Goal: Task Accomplishment & Management: Complete application form

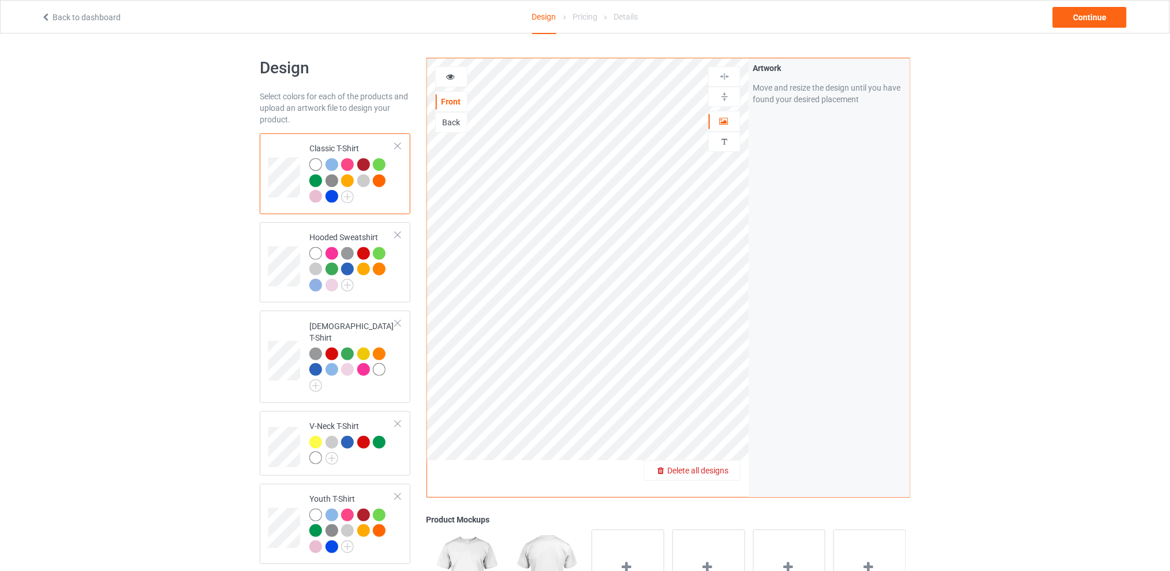
click at [730, 465] on div "Delete all designs" at bounding box center [692, 471] width 96 height 12
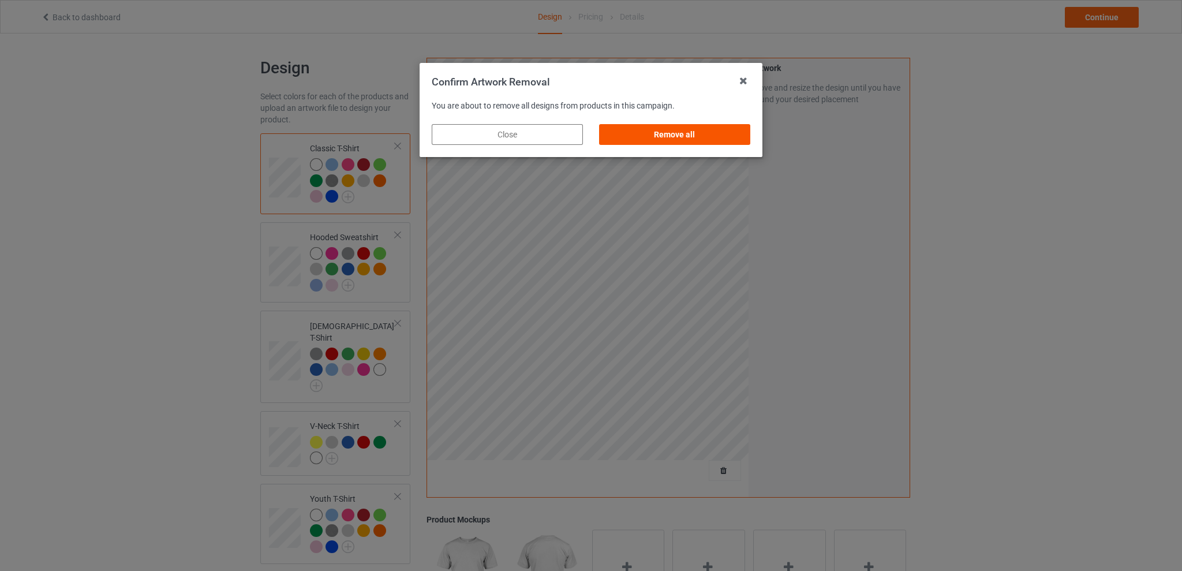
click at [686, 125] on div "Remove all" at bounding box center [674, 134] width 151 height 21
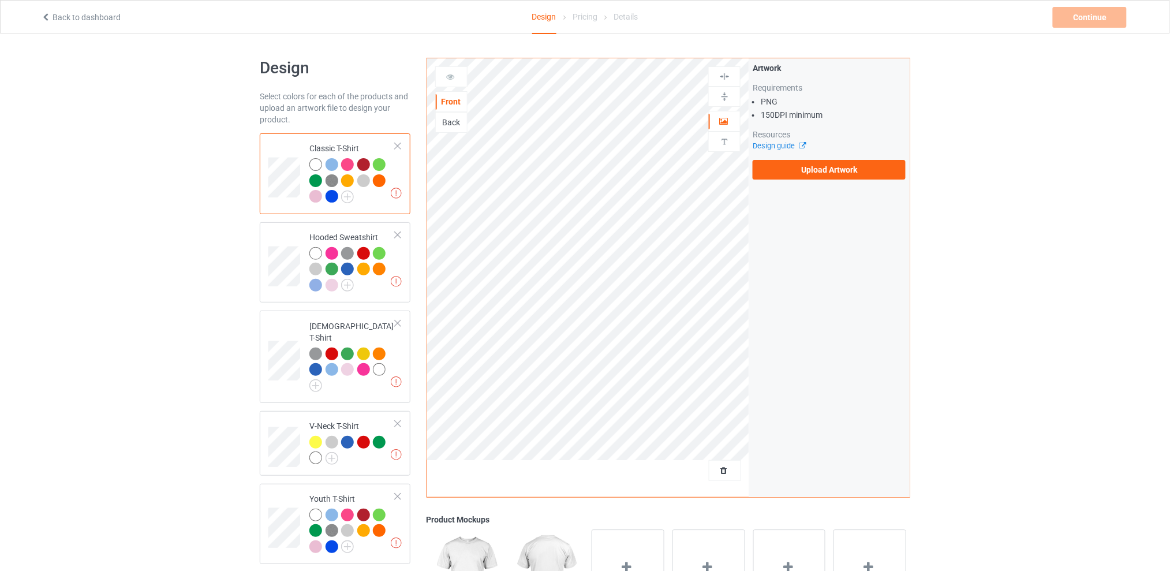
click at [437, 126] on div "Back" at bounding box center [451, 123] width 31 height 12
click at [788, 162] on label "Upload Artwork" at bounding box center [828, 170] width 153 height 20
click at [0, 0] on input "Upload Artwork" at bounding box center [0, 0] width 0 height 0
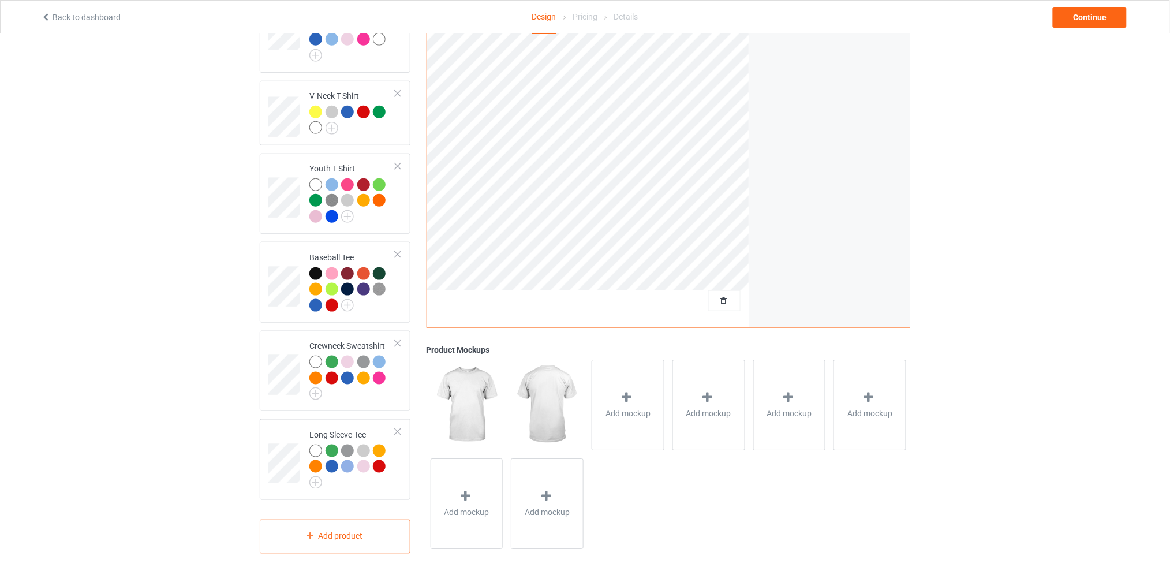
scroll to position [99, 0]
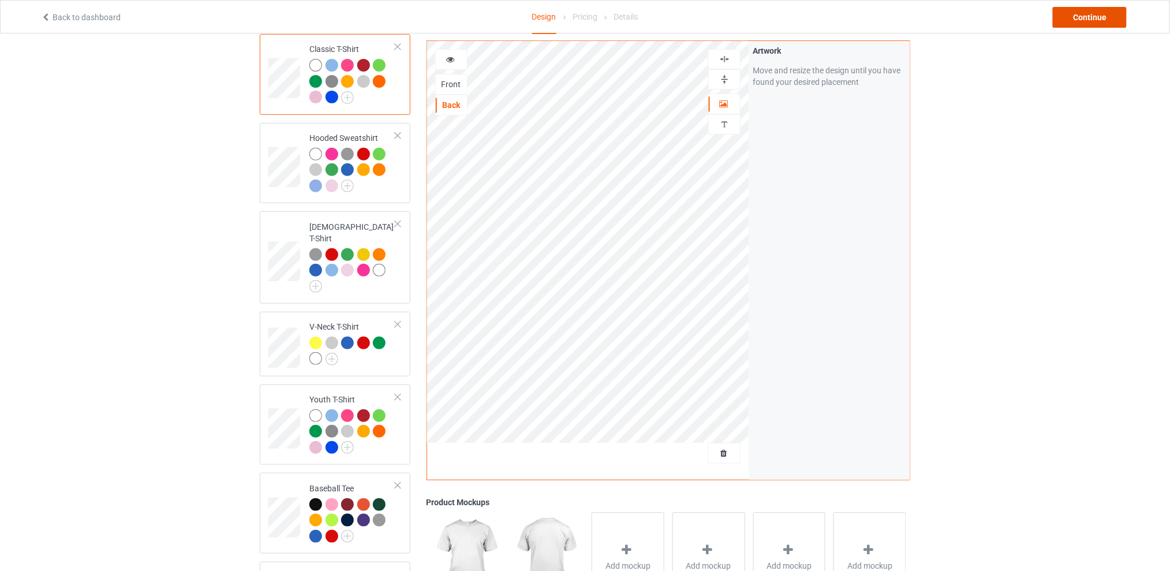
click at [1075, 18] on div "Continue" at bounding box center [1090, 17] width 74 height 21
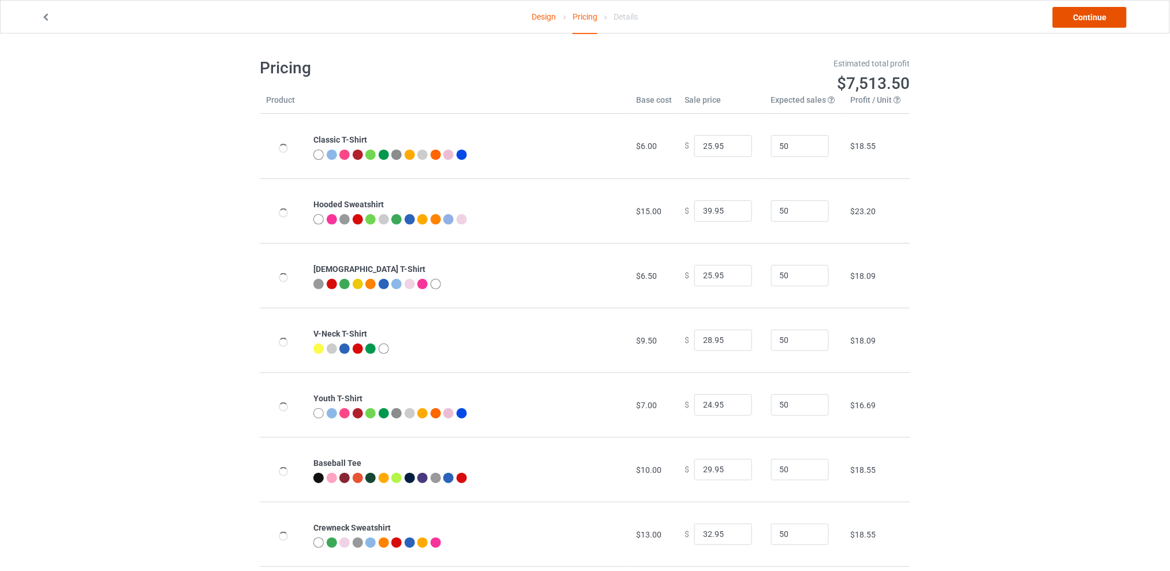
click at [1075, 18] on link "Continue" at bounding box center [1090, 17] width 74 height 21
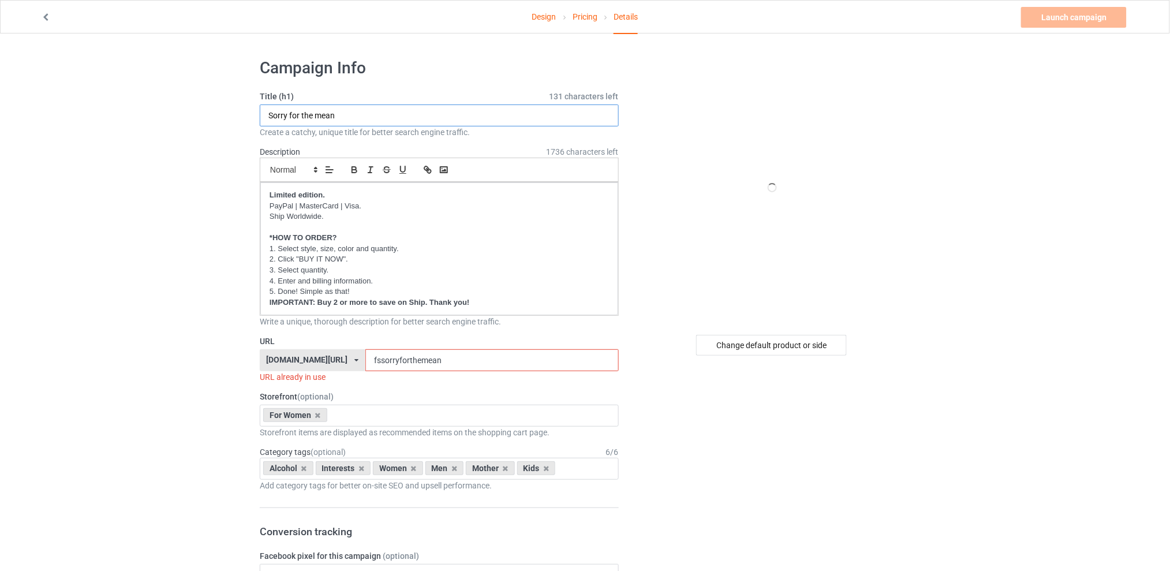
drag, startPoint x: 344, startPoint y: 118, endPoint x: 202, endPoint y: 118, distance: 142.5
type input "I refuse to kiss anybody's"
drag, startPoint x: 459, startPoint y: 361, endPoint x: 323, endPoint y: 361, distance: 136.2
click at [323, 361] on div "[DOMAIN_NAME][URL] [DOMAIN_NAME][URL] [DOMAIN_NAME][URL] [DOMAIN_NAME][URL] 5d7…" at bounding box center [439, 360] width 359 height 22
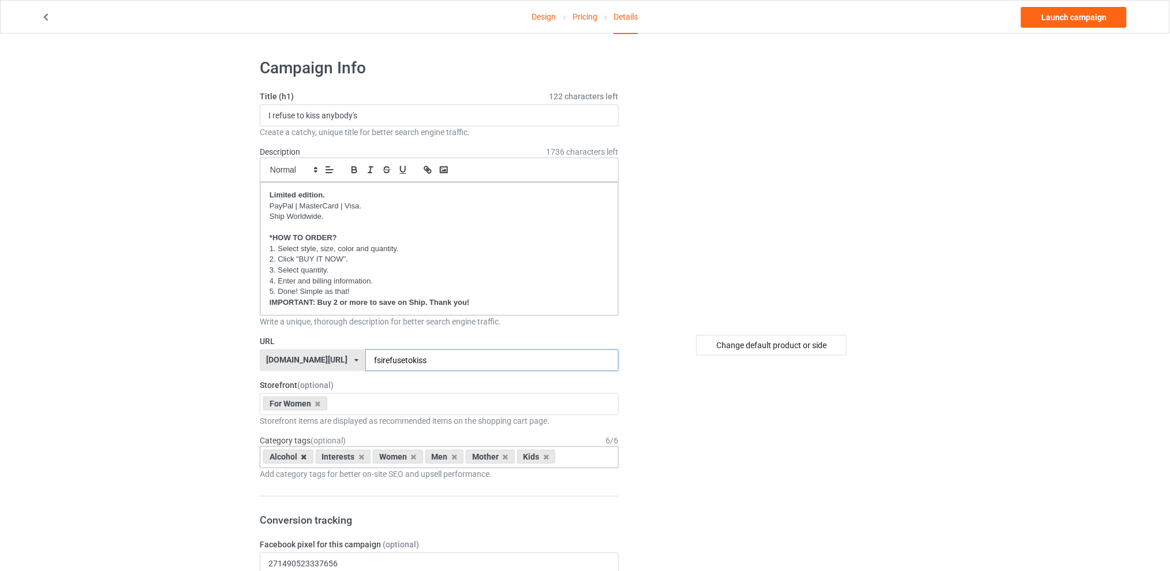
type input "fsirefusetokiss"
click at [303, 456] on icon at bounding box center [304, 457] width 6 height 8
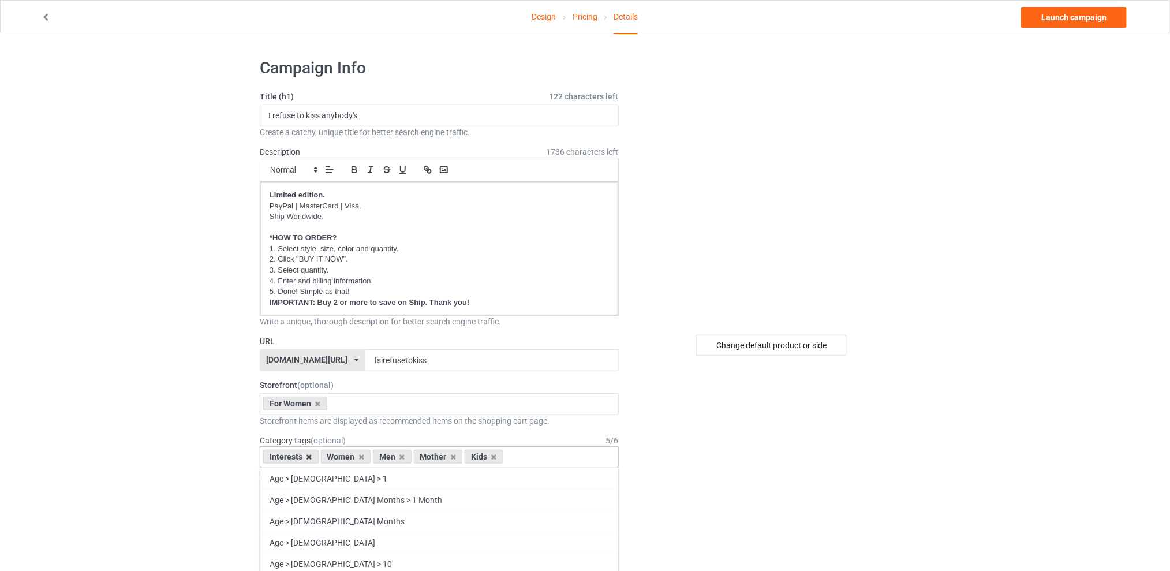
click at [310, 456] on icon at bounding box center [309, 457] width 6 height 8
click at [344, 457] on icon at bounding box center [345, 457] width 6 height 8
click at [352, 456] on icon at bounding box center [355, 457] width 6 height 8
click at [344, 459] on icon at bounding box center [345, 457] width 6 height 8
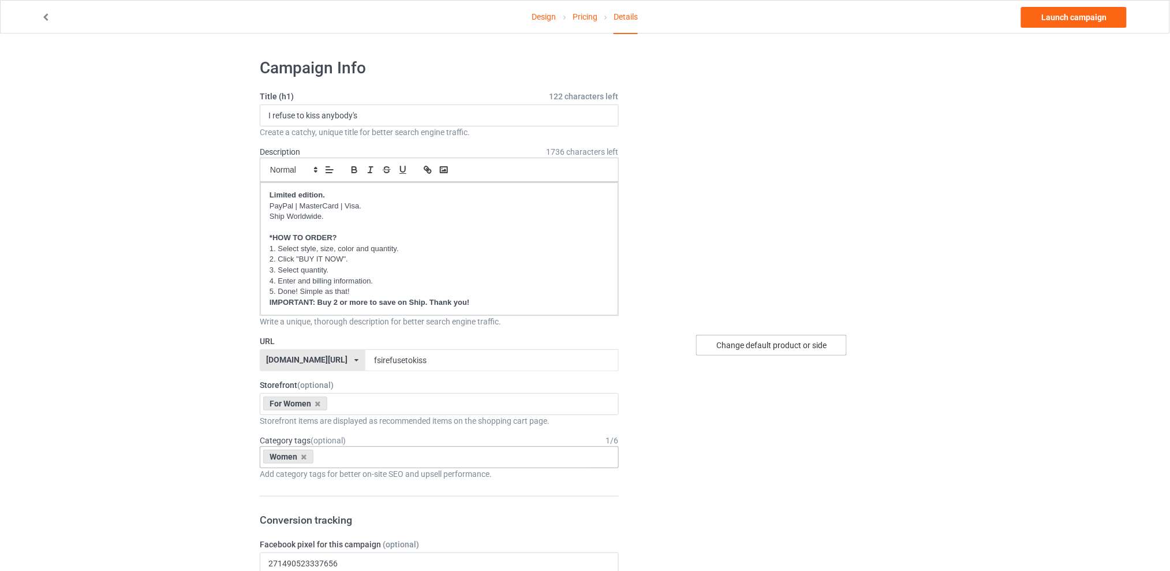
click at [740, 348] on div "Change default product or side" at bounding box center [771, 345] width 151 height 21
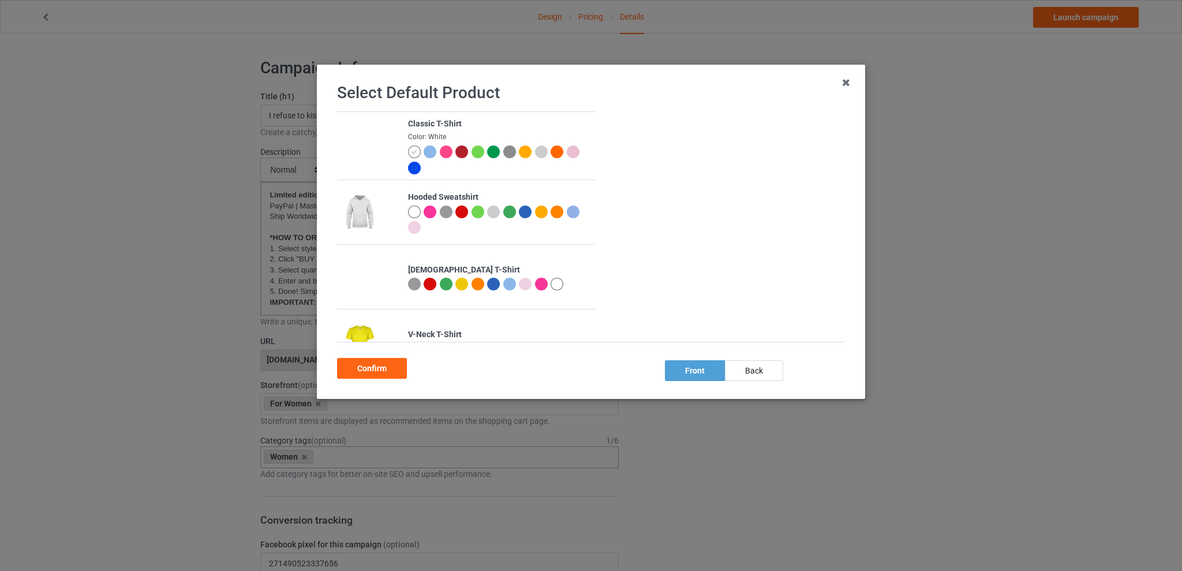
click at [412, 285] on div at bounding box center [414, 284] width 13 height 13
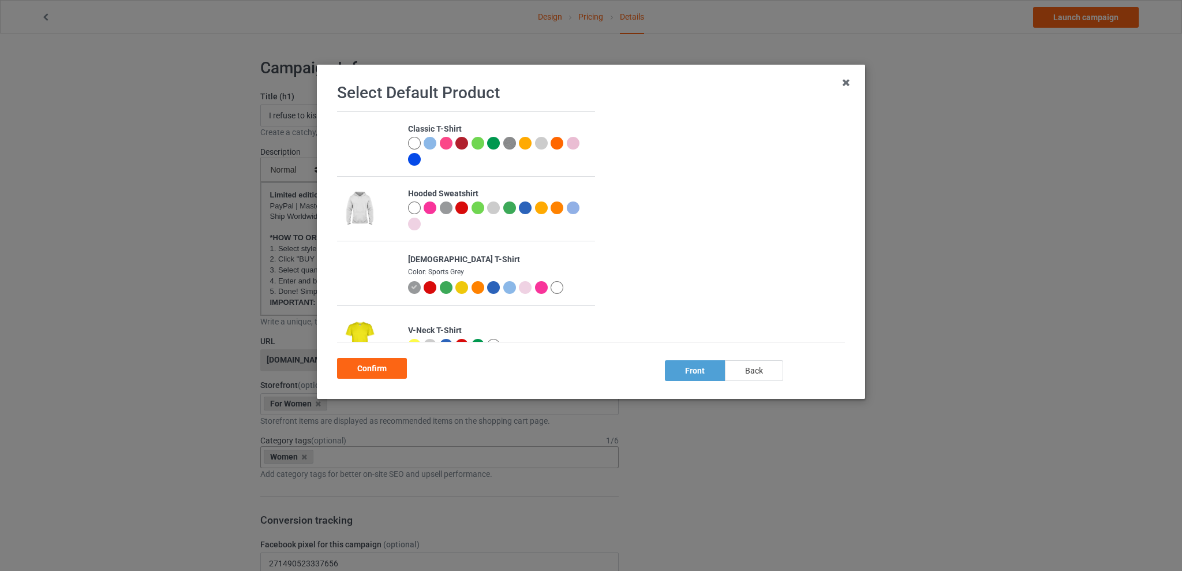
click at [757, 373] on div "back" at bounding box center [754, 370] width 58 height 21
click at [388, 364] on div "Confirm" at bounding box center [372, 368] width 70 height 21
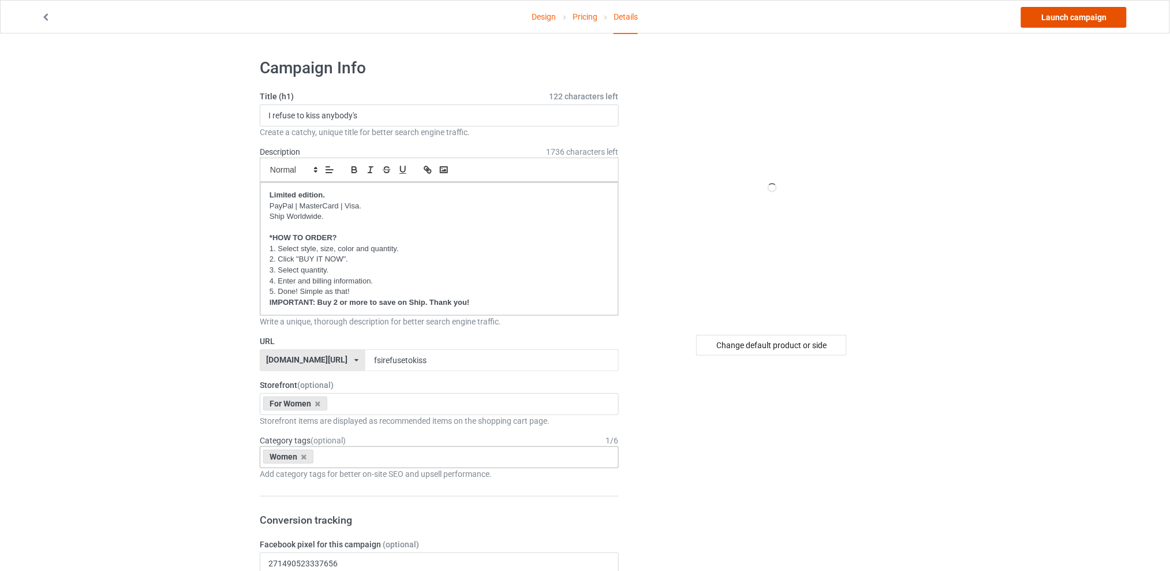
click at [1092, 12] on link "Launch campaign" at bounding box center [1074, 17] width 106 height 21
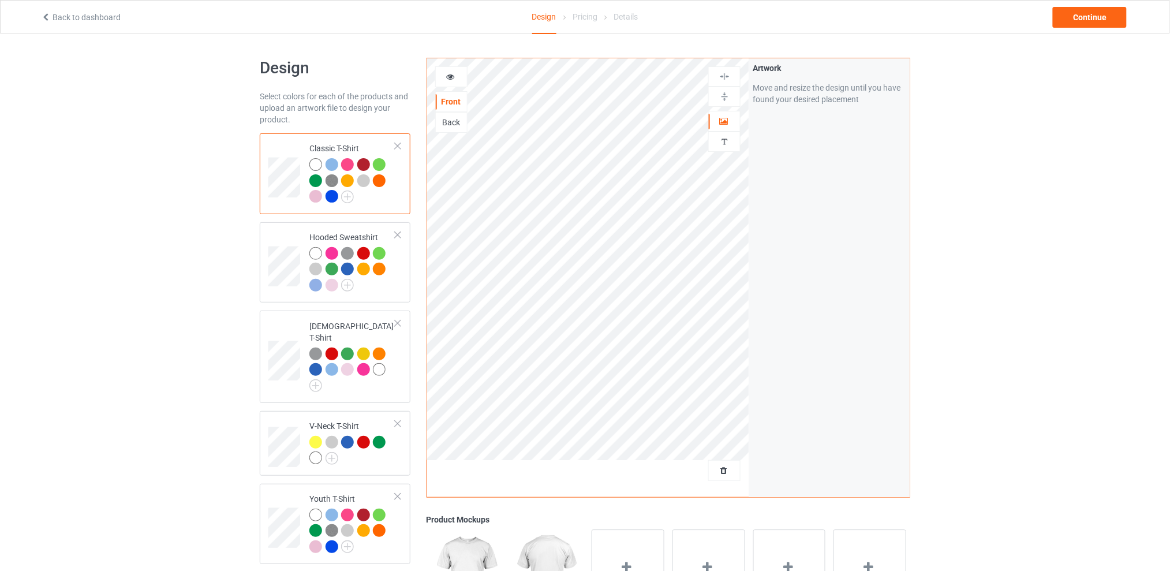
click at [729, 477] on div at bounding box center [724, 470] width 32 height 21
click at [724, 472] on span "Delete all designs" at bounding box center [697, 470] width 61 height 9
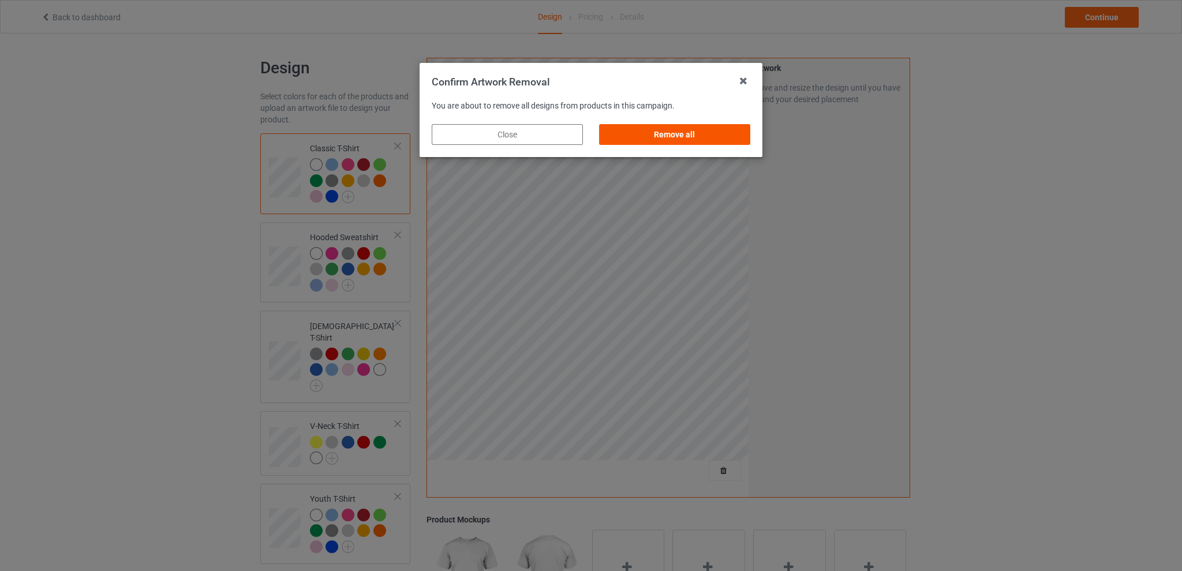
click at [690, 138] on div "Remove all" at bounding box center [674, 134] width 151 height 21
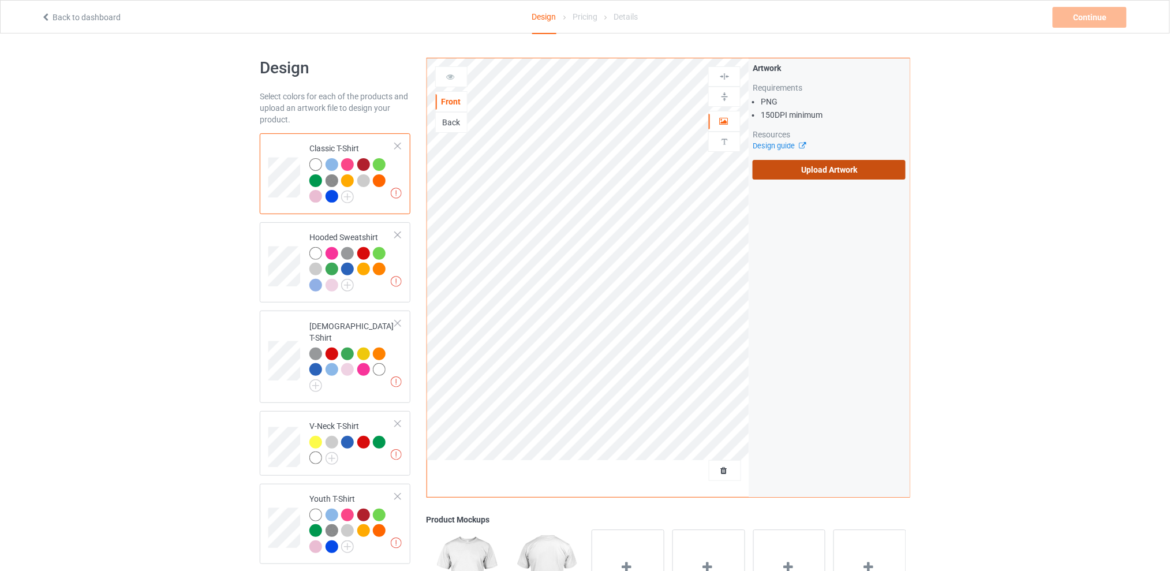
click at [808, 175] on label "Upload Artwork" at bounding box center [828, 170] width 153 height 20
click at [0, 0] on input "Upload Artwork" at bounding box center [0, 0] width 0 height 0
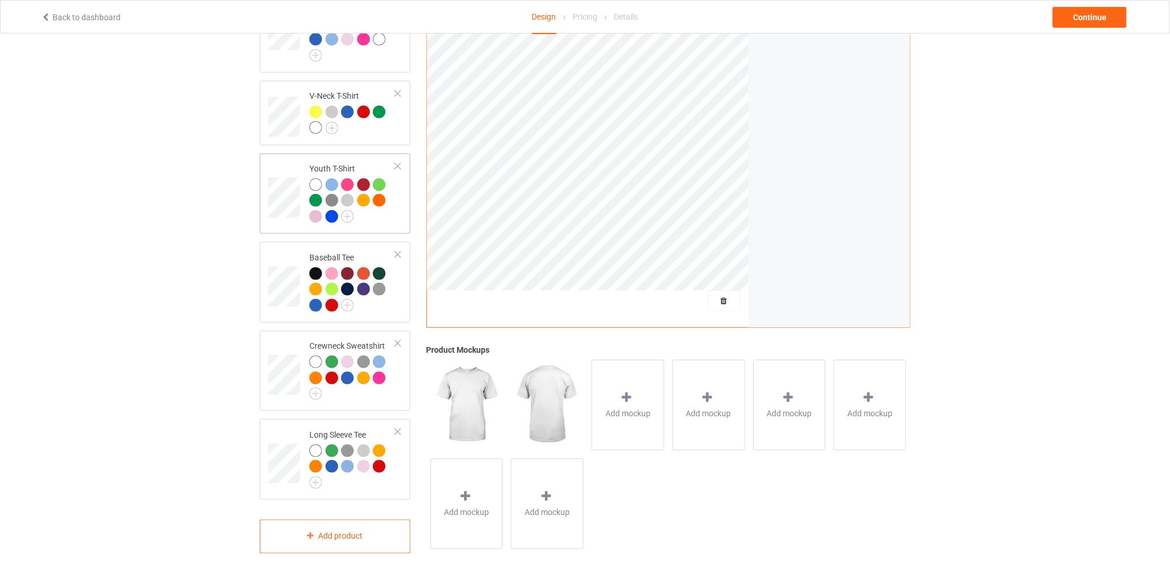
scroll to position [177, 0]
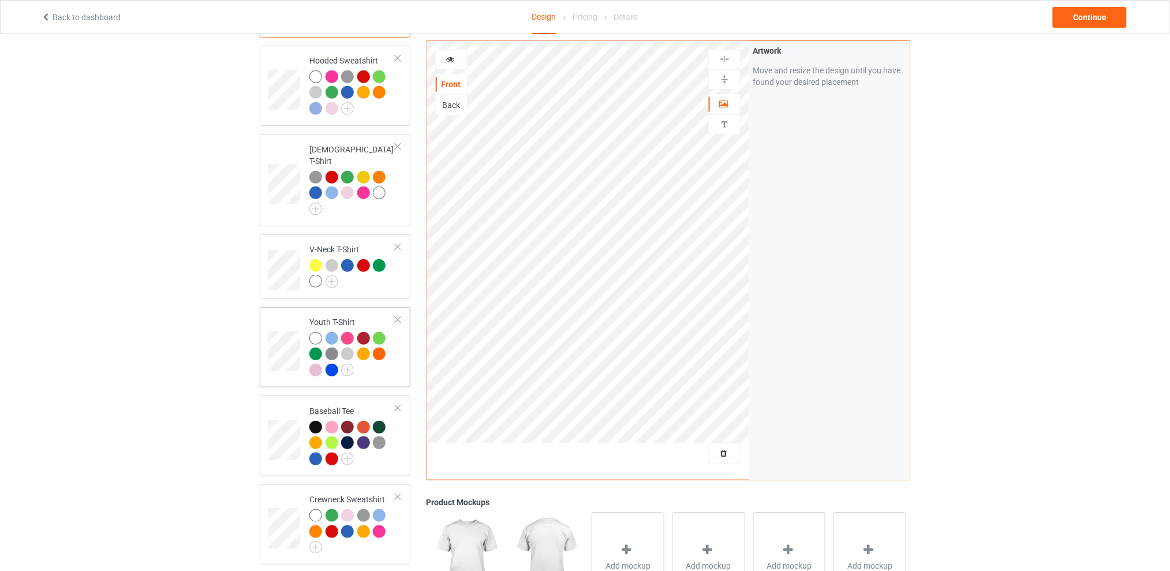
click at [398, 316] on div at bounding box center [398, 320] width 8 height 8
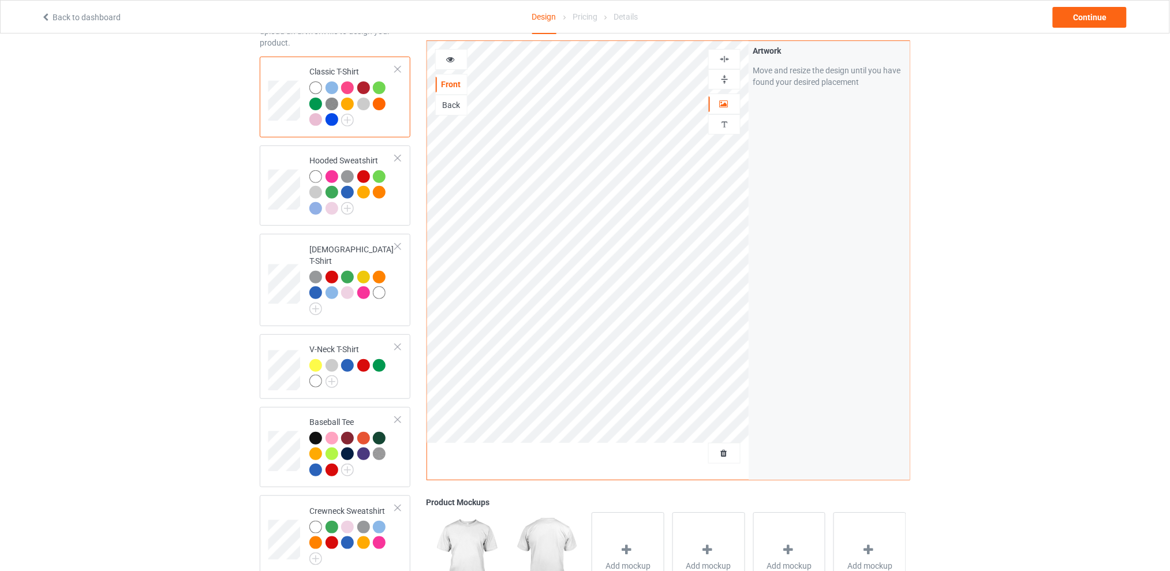
scroll to position [0, 0]
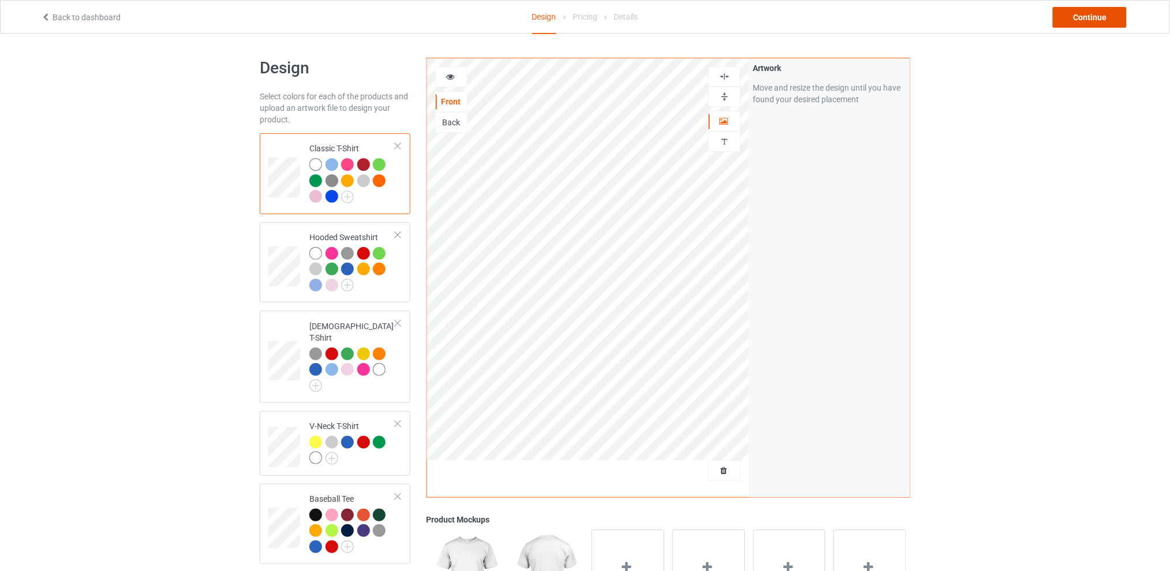
click at [1092, 16] on div "Continue" at bounding box center [1090, 17] width 74 height 21
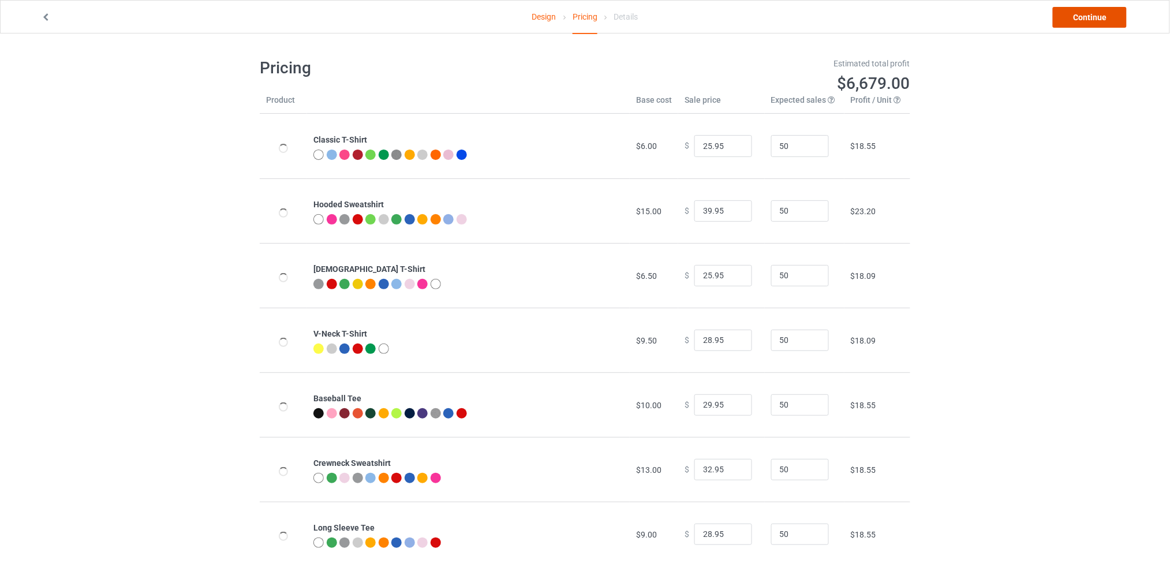
click at [1092, 16] on link "Continue" at bounding box center [1090, 17] width 74 height 21
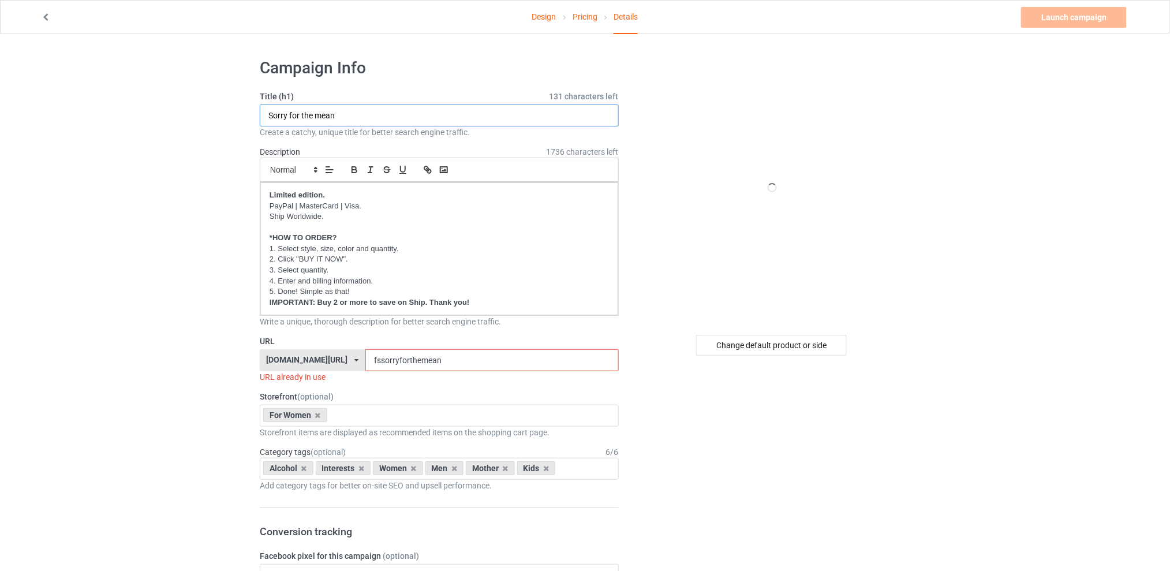
drag, startPoint x: 368, startPoint y: 117, endPoint x: 292, endPoint y: 157, distance: 85.7
type input "I pulled out a nose hair"
drag, startPoint x: 479, startPoint y: 359, endPoint x: 322, endPoint y: 359, distance: 157.0
click at [322, 359] on div "[DOMAIN_NAME][URL] [DOMAIN_NAME][URL] [DOMAIN_NAME][URL] [DOMAIN_NAME][URL] 5d7…" at bounding box center [439, 360] width 359 height 22
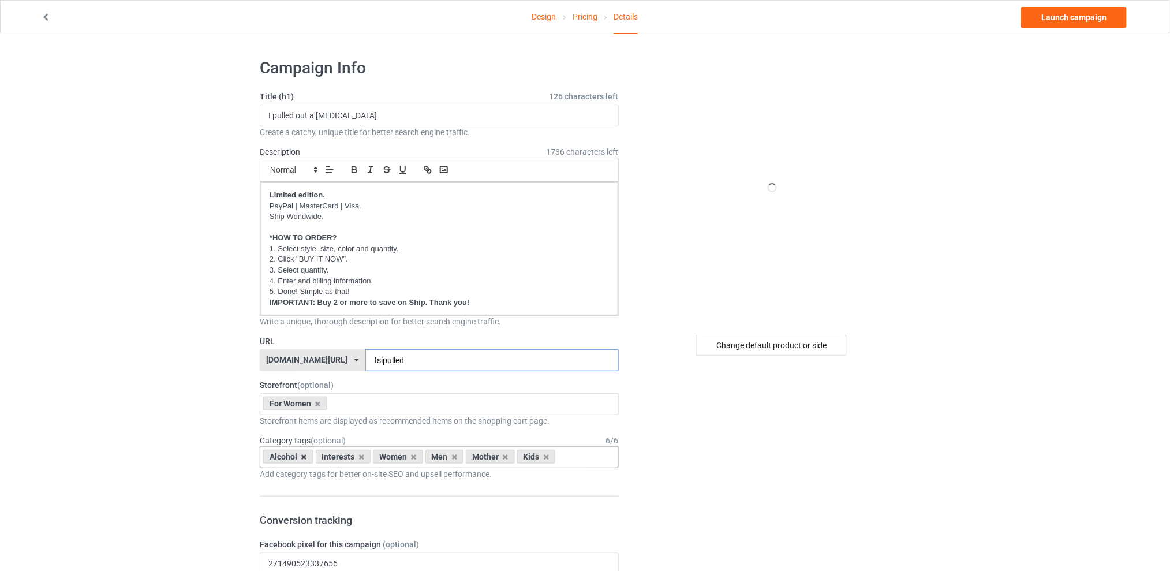
type input "fsipulled"
click at [301, 459] on icon at bounding box center [304, 457] width 6 height 8
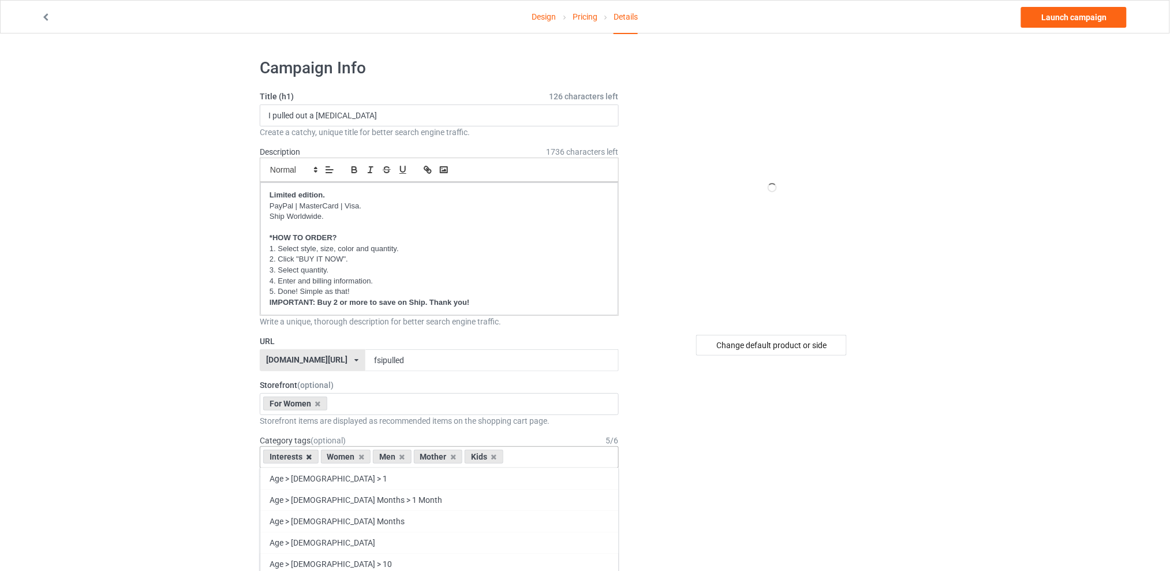
click at [310, 456] on icon at bounding box center [309, 457] width 6 height 8
click at [345, 455] on icon at bounding box center [345, 457] width 6 height 8
click at [352, 458] on icon at bounding box center [355, 457] width 6 height 8
click at [342, 458] on icon at bounding box center [345, 457] width 6 height 8
click at [751, 346] on div "Change default product or side" at bounding box center [771, 345] width 151 height 21
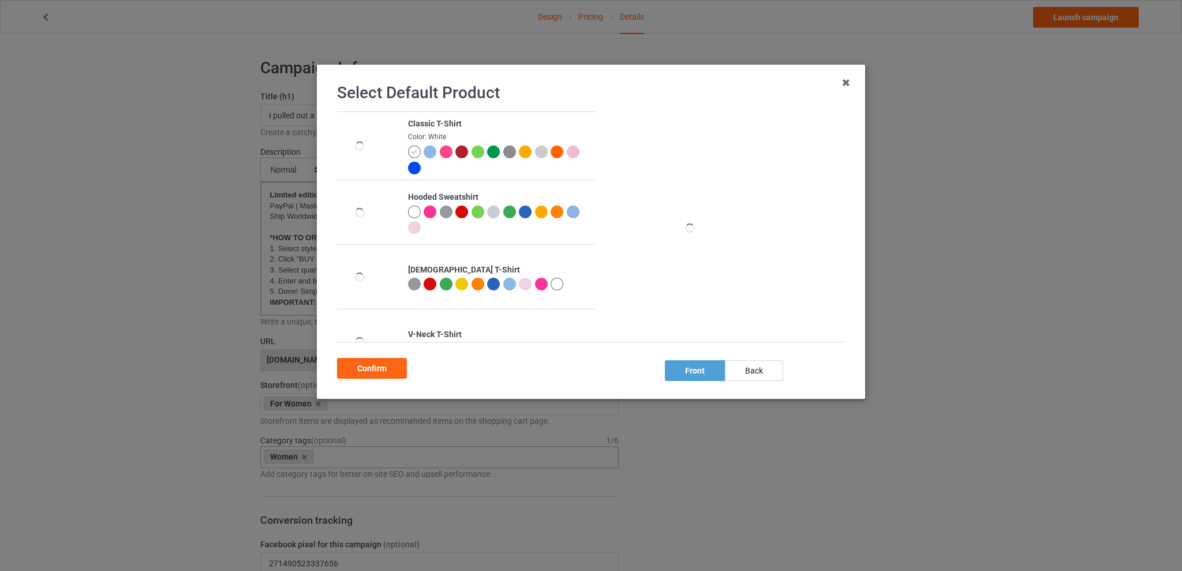
click at [511, 284] on div at bounding box center [509, 284] width 13 height 13
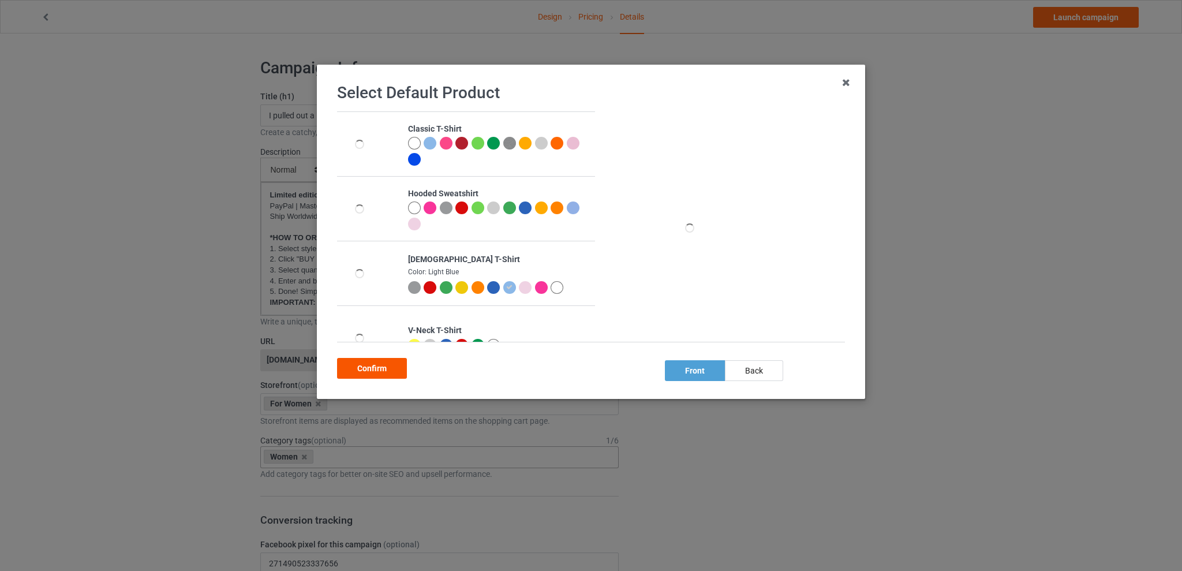
click at [373, 365] on div "Confirm" at bounding box center [372, 368] width 70 height 21
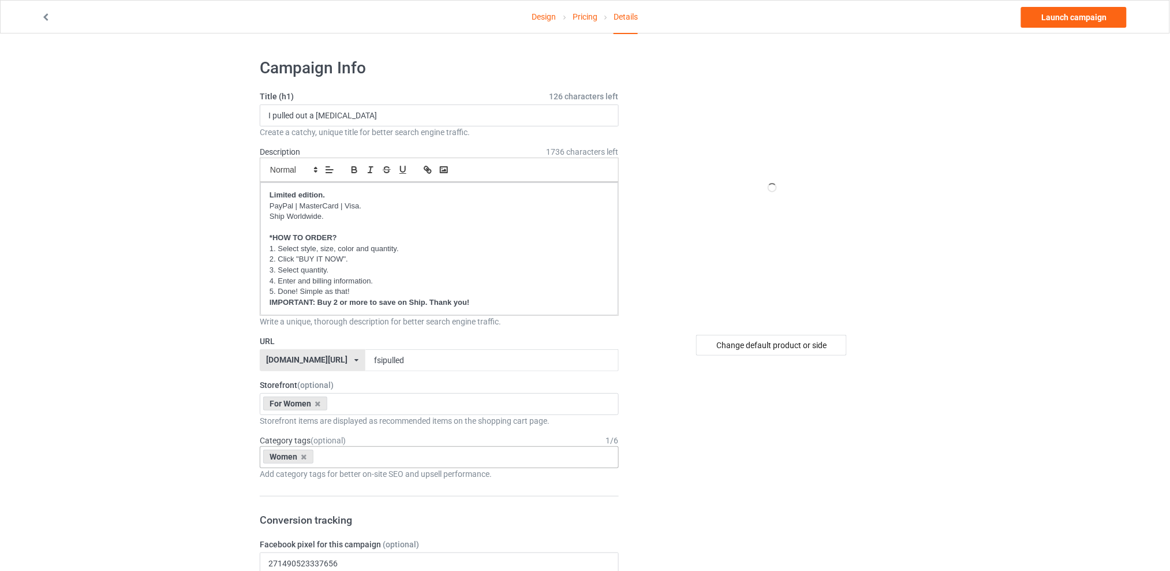
scroll to position [77, 0]
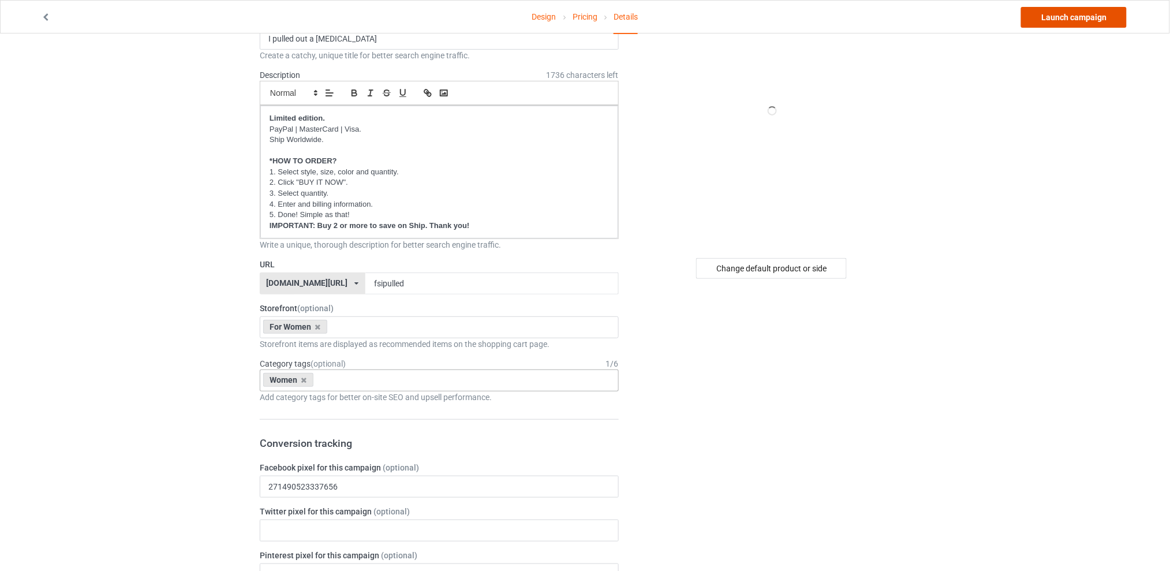
click at [1057, 14] on link "Launch campaign" at bounding box center [1074, 17] width 106 height 21
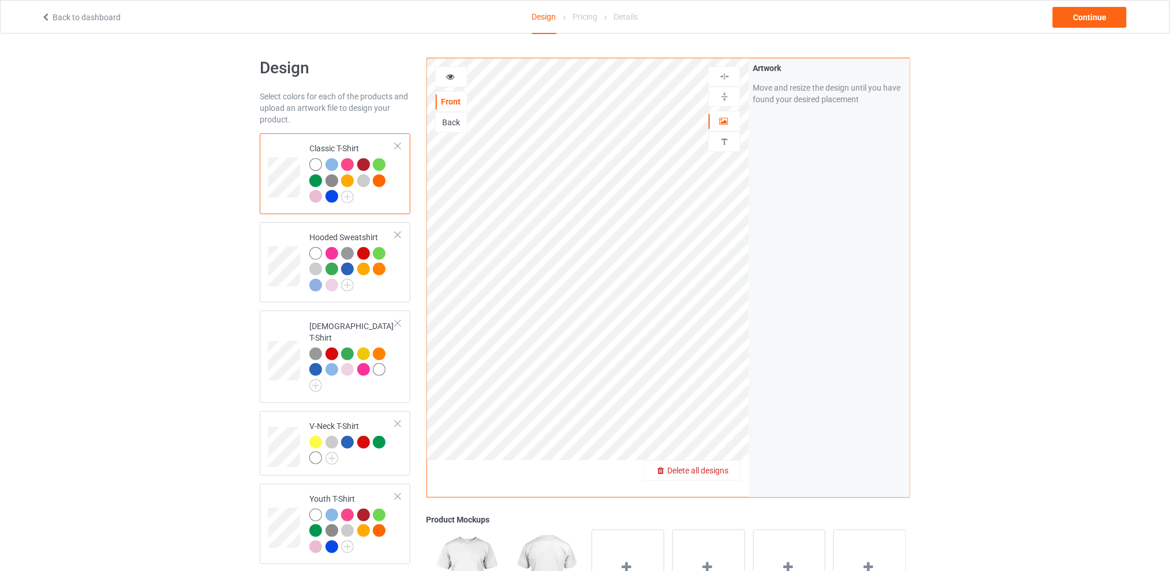
click at [722, 471] on span "Delete all designs" at bounding box center [697, 470] width 61 height 9
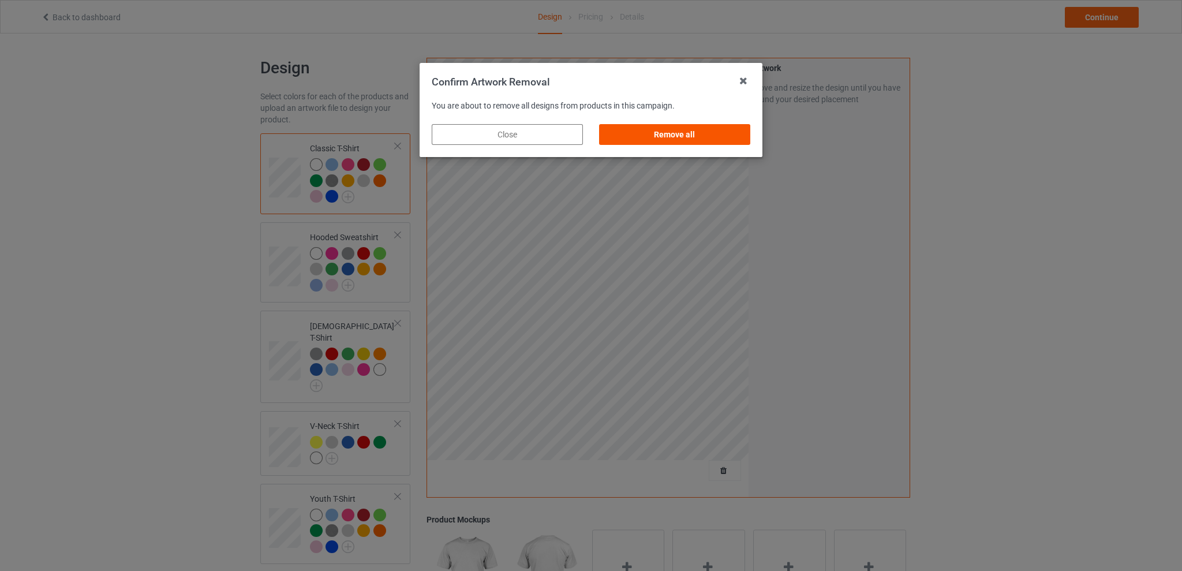
click at [691, 137] on div "Remove all" at bounding box center [674, 134] width 151 height 21
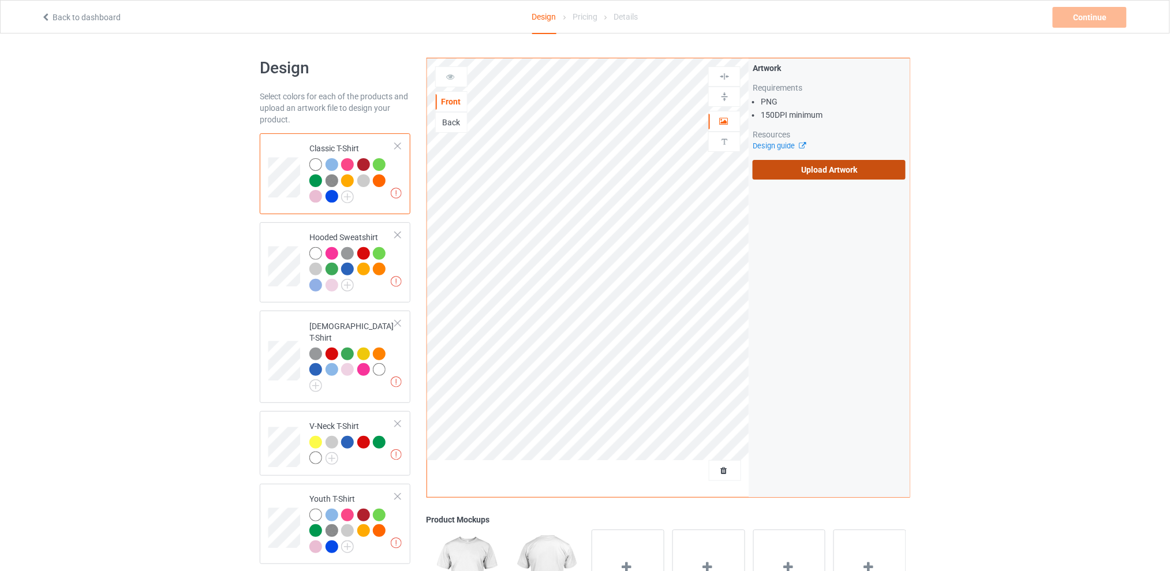
click at [813, 167] on label "Upload Artwork" at bounding box center [828, 170] width 153 height 20
click at [0, 0] on input "Upload Artwork" at bounding box center [0, 0] width 0 height 0
click at [837, 175] on label "Upload Artwork" at bounding box center [828, 170] width 153 height 20
click at [0, 0] on input "Upload Artwork" at bounding box center [0, 0] width 0 height 0
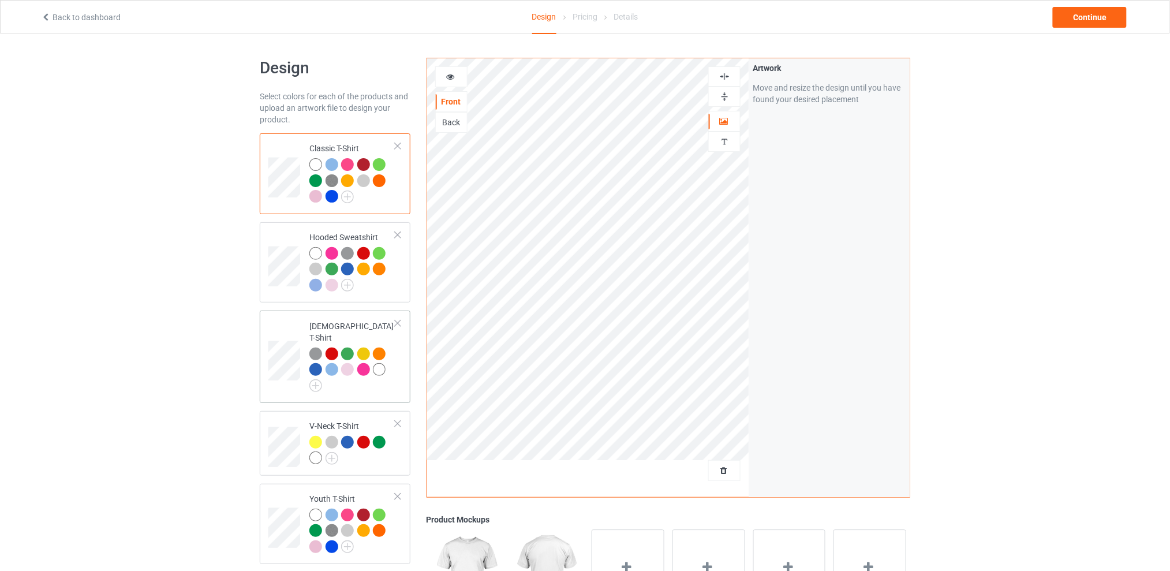
scroll to position [330, 0]
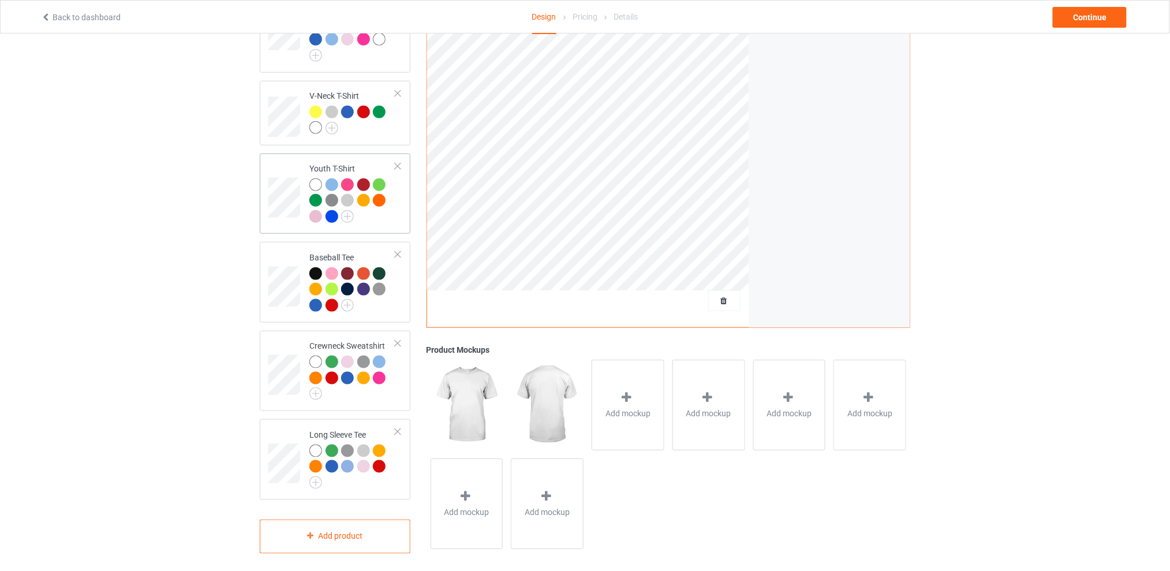
click at [397, 162] on div at bounding box center [398, 166] width 8 height 8
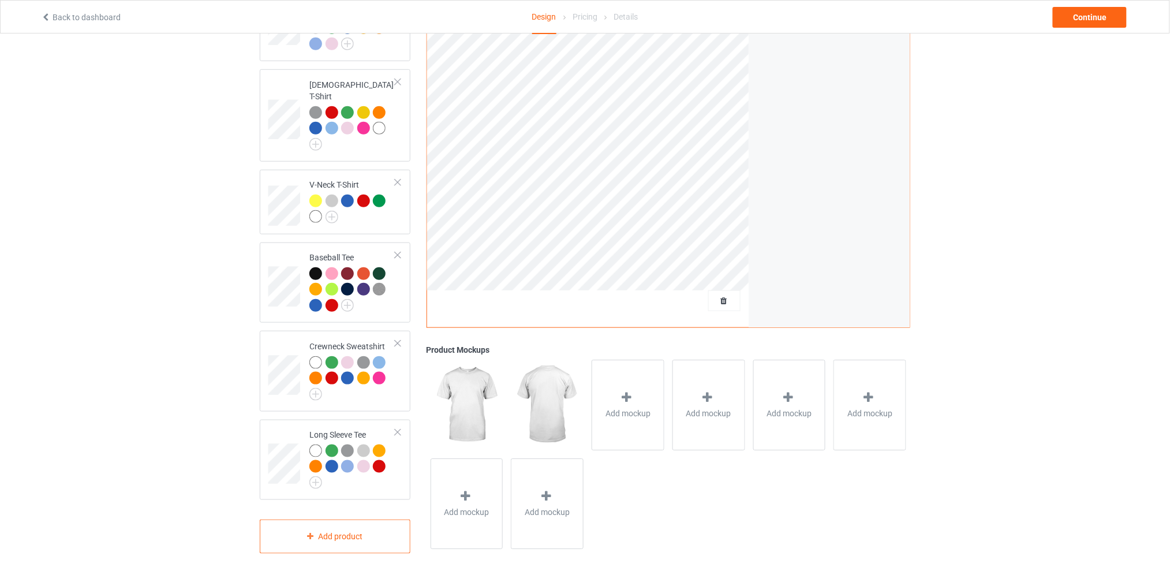
scroll to position [0, 0]
